Goal: Find specific page/section: Find specific page/section

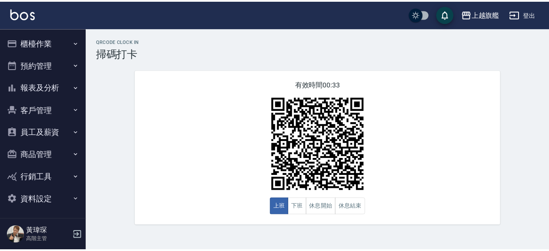
scroll to position [2, 0]
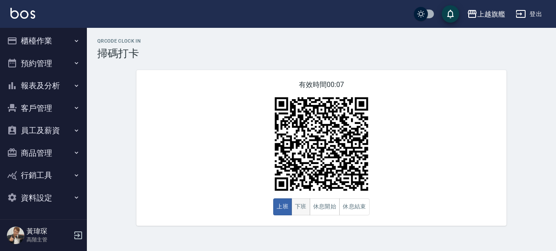
drag, startPoint x: 301, startPoint y: 210, endPoint x: 307, endPoint y: 203, distance: 9.2
click at [307, 206] on button "下班" at bounding box center [301, 206] width 19 height 17
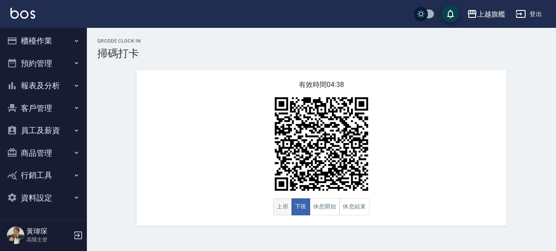
drag, startPoint x: 279, startPoint y: 213, endPoint x: 281, endPoint y: 205, distance: 9.1
click at [283, 210] on button "上班" at bounding box center [282, 206] width 19 height 17
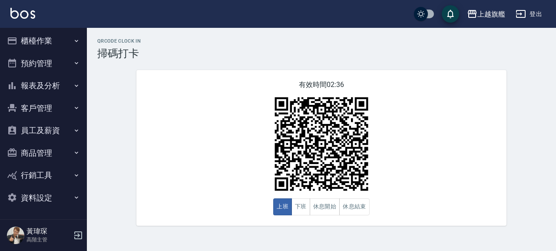
click at [27, 100] on button "客戶管理" at bounding box center [43, 108] width 80 height 23
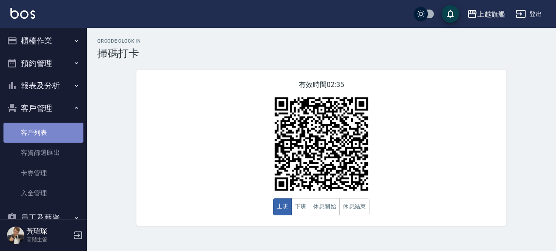
click at [50, 134] on link "客戶列表" at bounding box center [43, 133] width 80 height 20
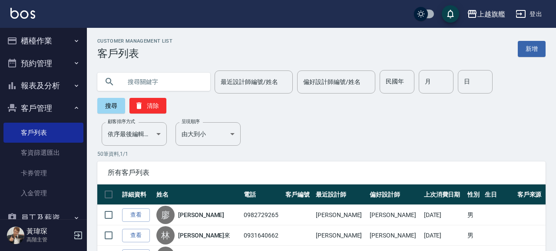
click at [154, 79] on input "text" at bounding box center [163, 81] width 82 height 23
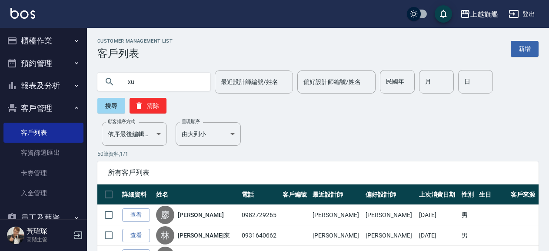
type input "x"
type input "[PERSON_NAME]"
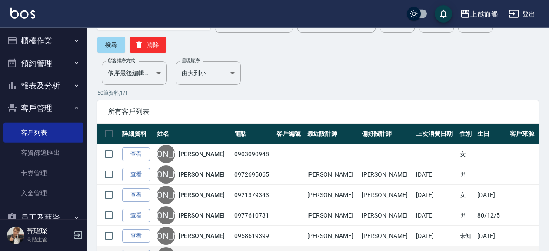
scroll to position [94, 0]
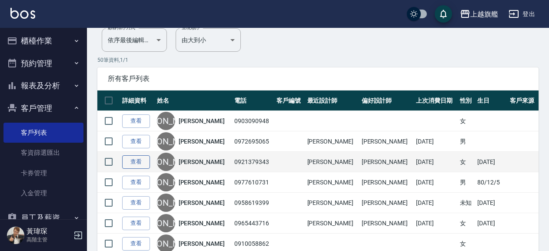
click at [141, 164] on link "查看" at bounding box center [136, 161] width 28 height 13
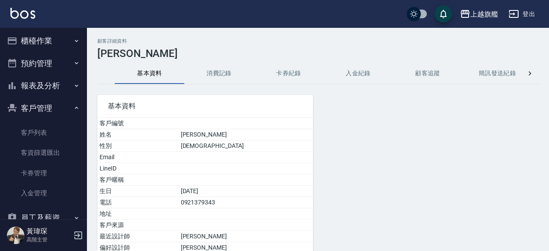
click at [277, 76] on button "卡券紀錄" at bounding box center [289, 73] width 70 height 21
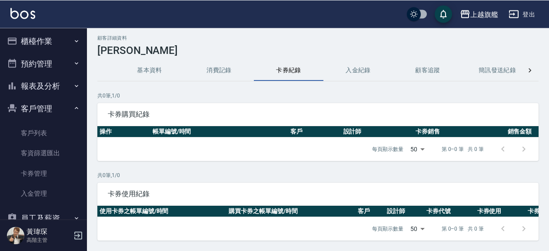
scroll to position [30, 0]
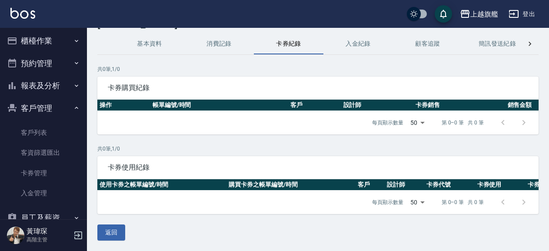
click at [348, 45] on button "入金紀錄" at bounding box center [358, 43] width 70 height 21
